Goal: Check status: Check status

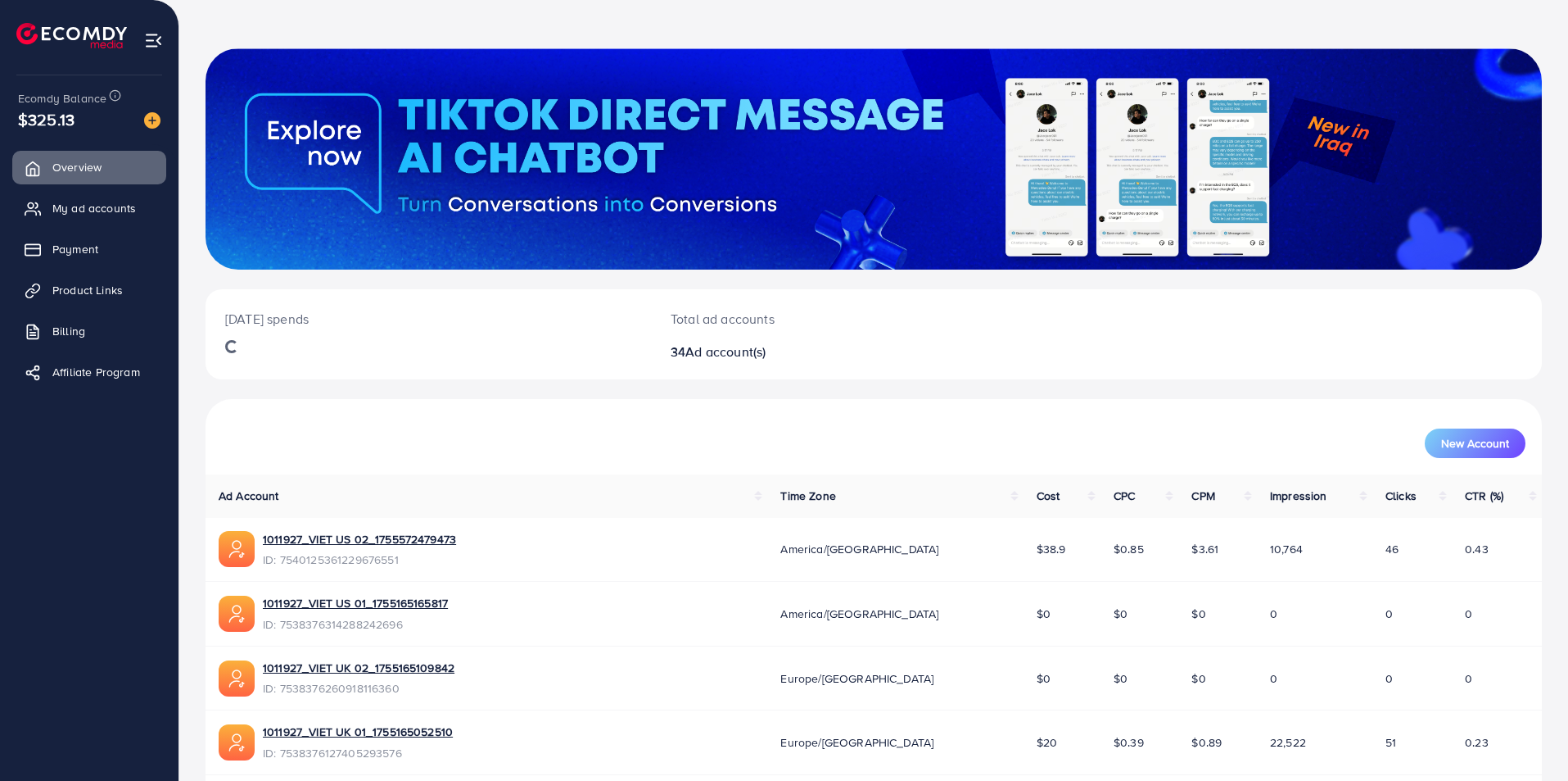
scroll to position [82, 0]
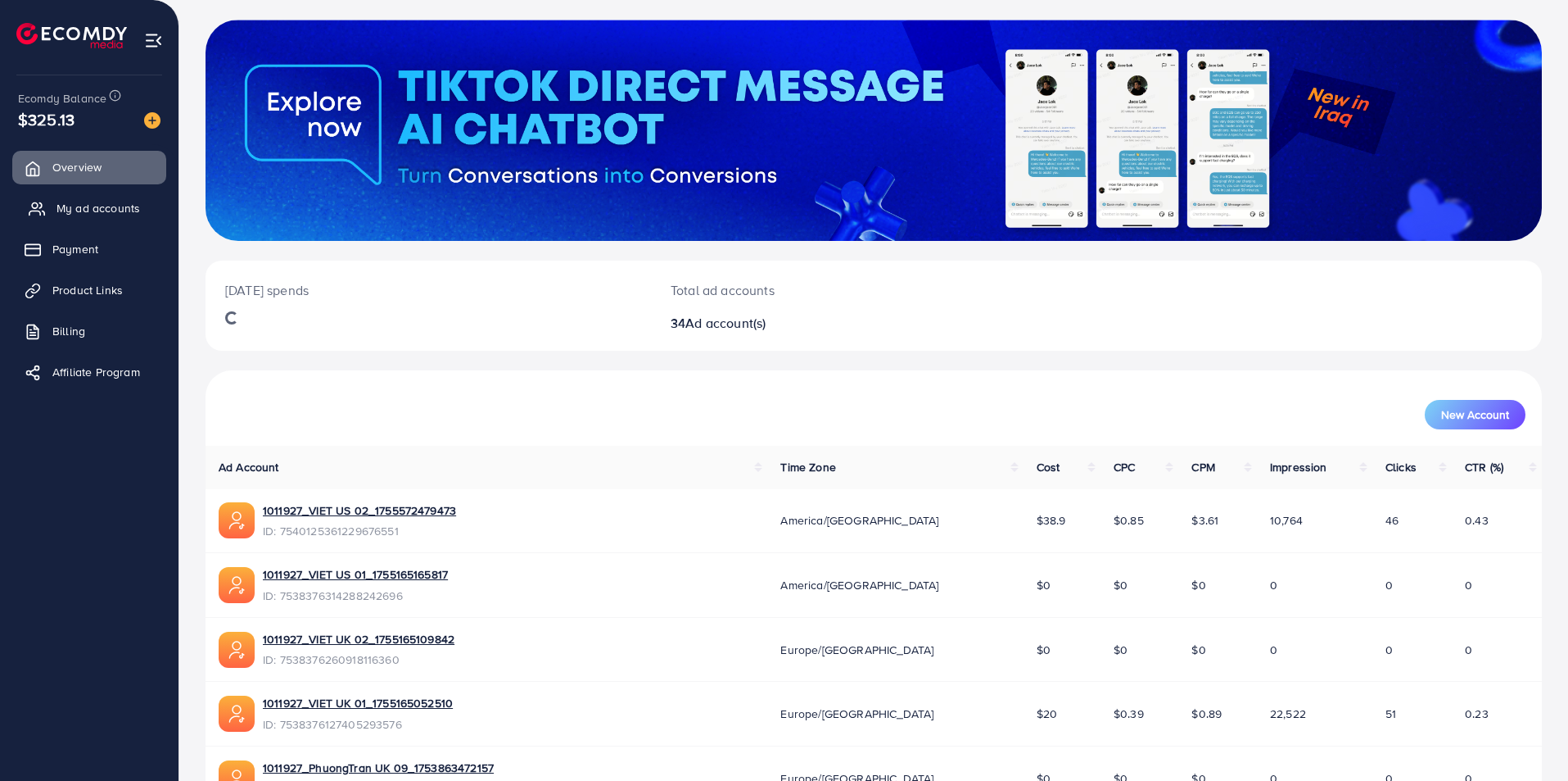
click at [112, 208] on span "My ad accounts" at bounding box center [98, 208] width 84 height 16
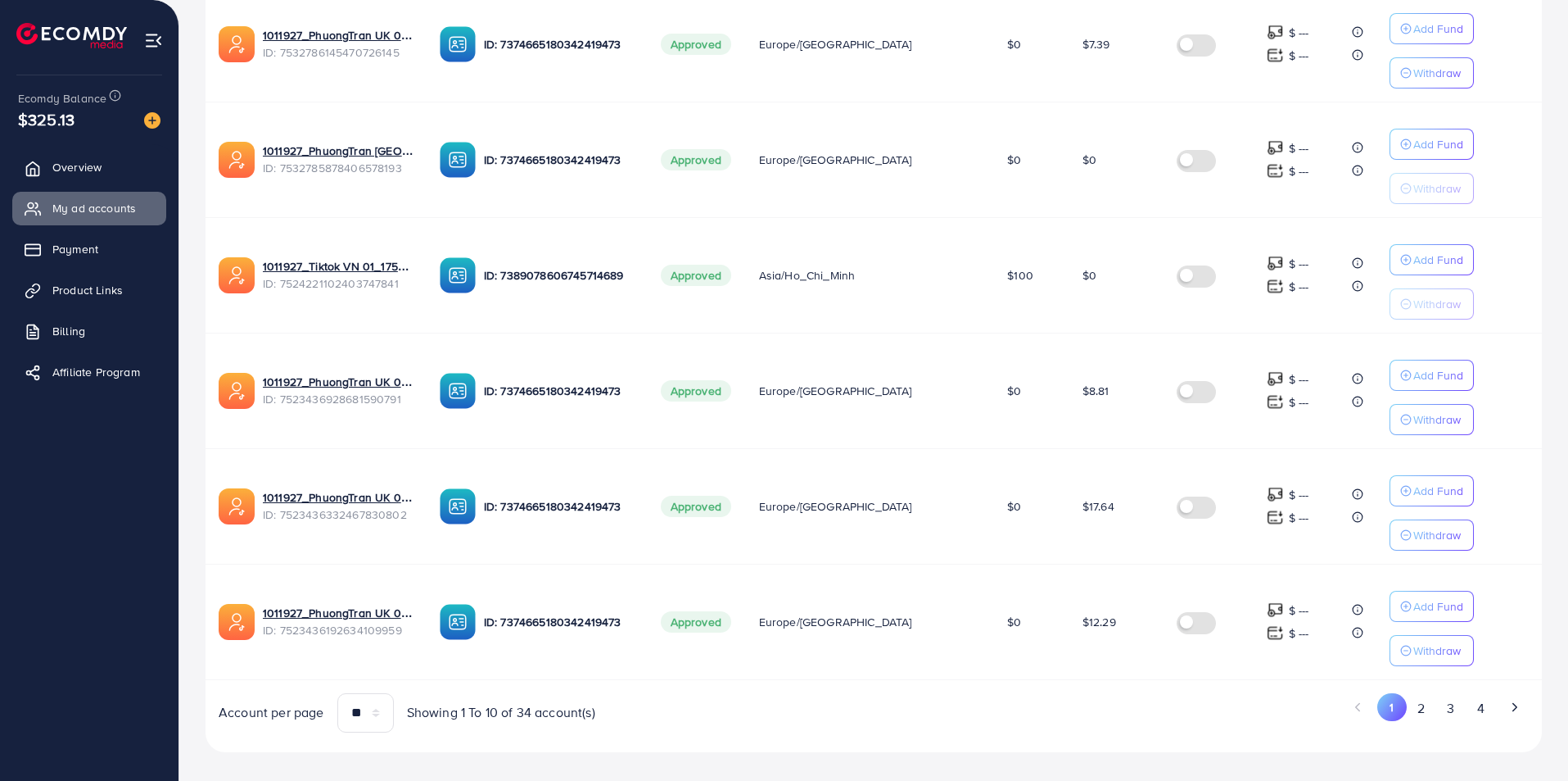
scroll to position [876, 0]
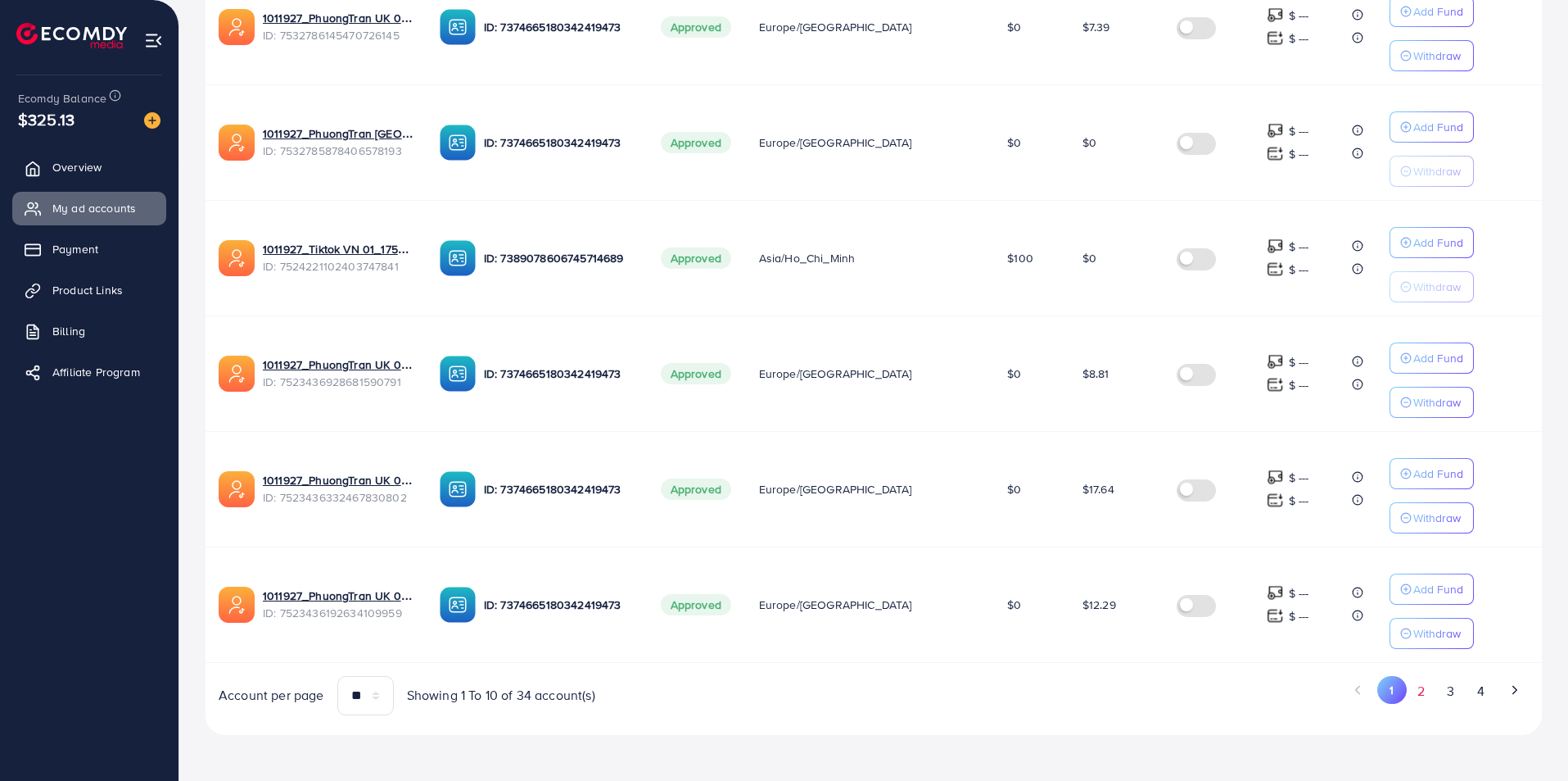
click at [1419, 695] on button "2" at bounding box center [1421, 691] width 29 height 30
drag, startPoint x: 399, startPoint y: 384, endPoint x: 281, endPoint y: 382, distance: 118.0
click at [281, 382] on span "ID: 7505322745014534162" at bounding box center [339, 382] width 152 height 16
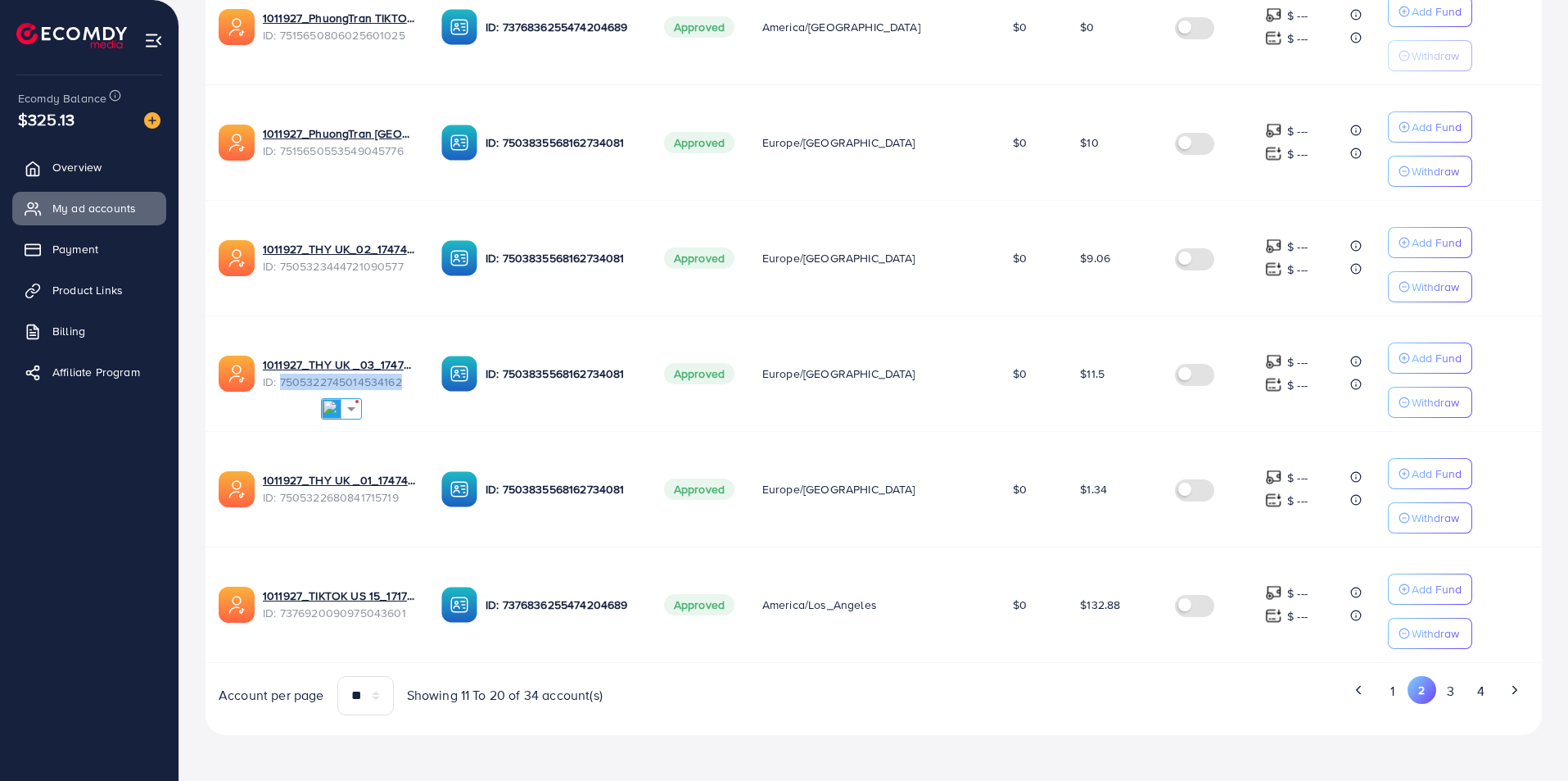
click at [309, 385] on span "ID: 7505322745014534162" at bounding box center [339, 382] width 152 height 16
